Goal: Information Seeking & Learning: Learn about a topic

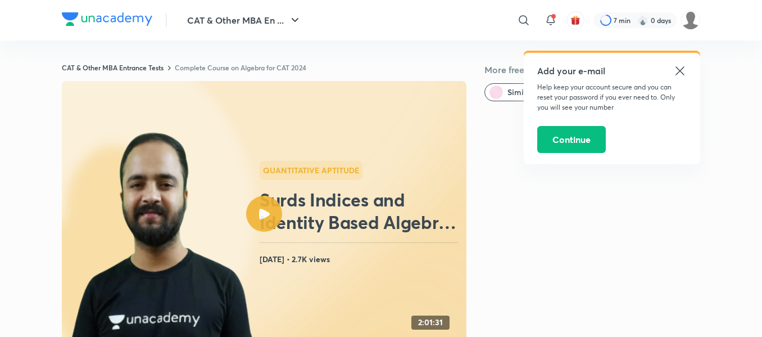
click at [230, 65] on link "Complete Course on Algebra for CAT 2024" at bounding box center [240, 67] width 131 height 9
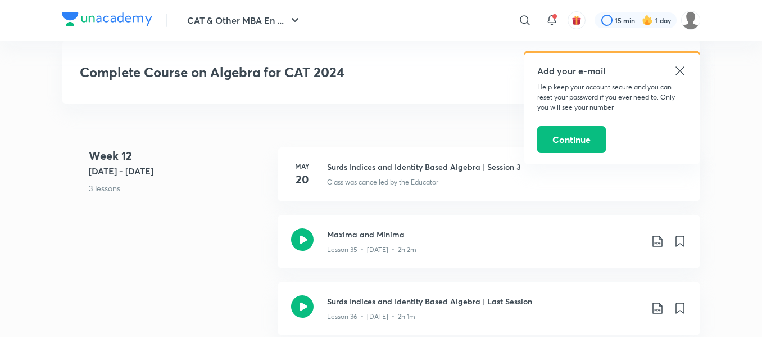
scroll to position [3302, 0]
click at [366, 175] on div "Class was cancelled by the Educator" at bounding box center [507, 180] width 360 height 15
click at [678, 75] on icon at bounding box center [679, 70] width 13 height 13
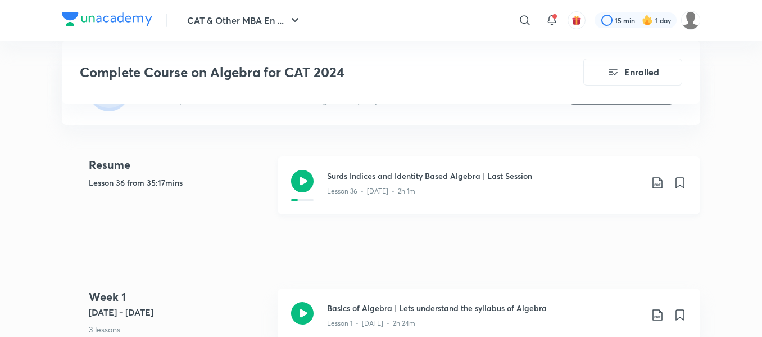
scroll to position [288, 0]
click at [437, 190] on div "Lesson 36 • [DATE] • 2h 1m" at bounding box center [484, 188] width 315 height 15
